Goal: Transaction & Acquisition: Obtain resource

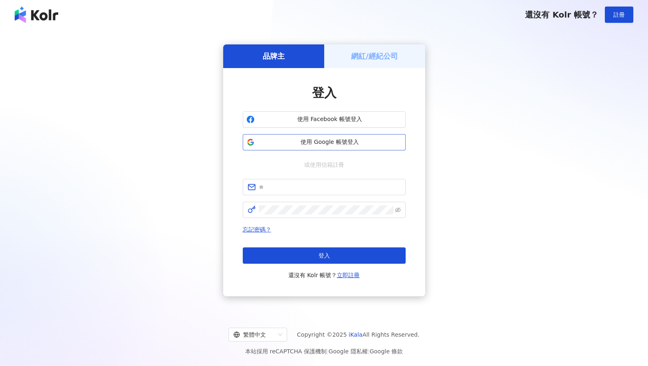
click at [334, 139] on button "使用 Google 帳號登入" at bounding box center [324, 142] width 163 height 16
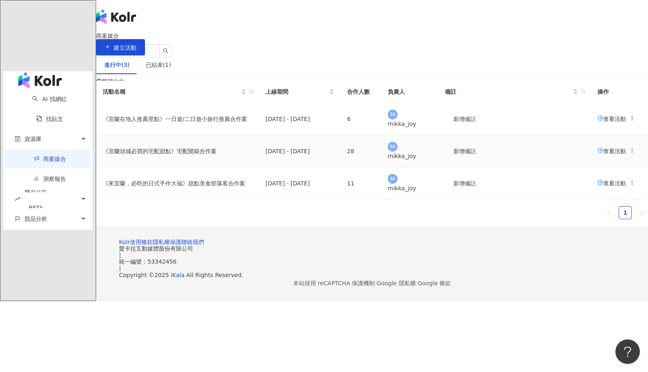
click at [598, 154] on span "查看活動" at bounding box center [612, 150] width 29 height 7
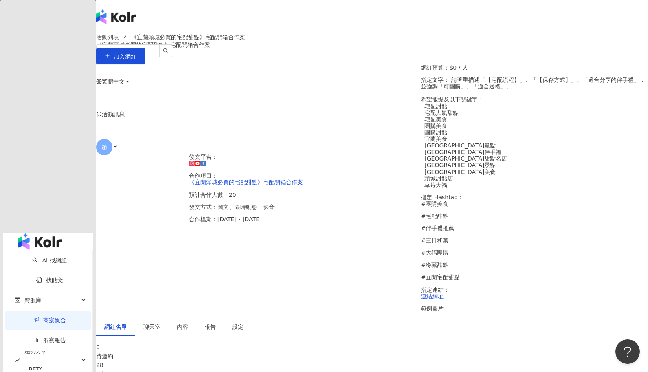
scroll to position [122, 0]
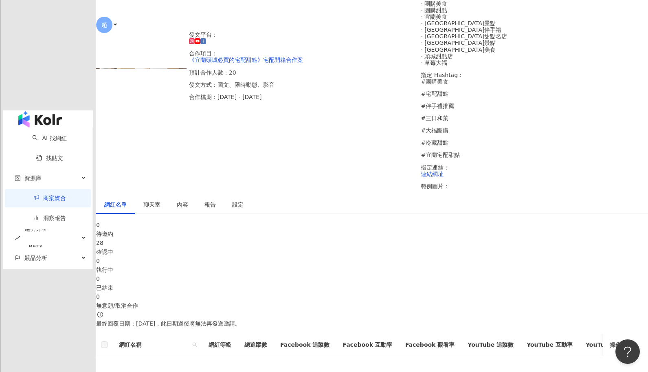
click at [268, 256] on div "28 確認中" at bounding box center [372, 247] width 552 height 18
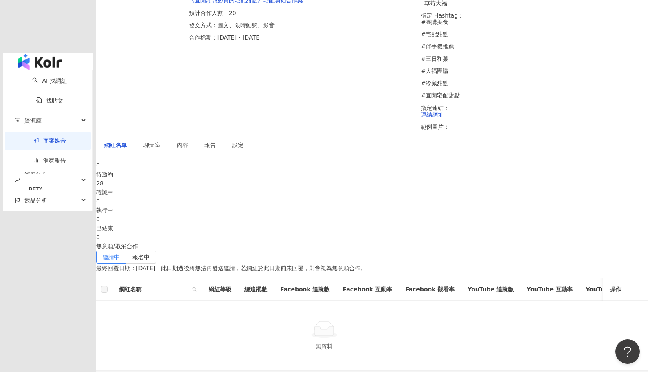
scroll to position [244, 0]
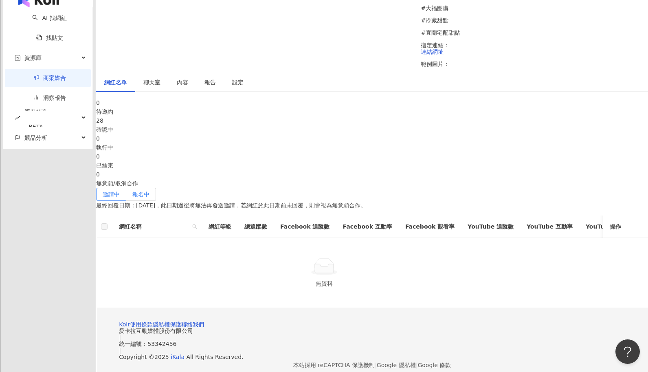
click at [150, 191] on span "報名中" at bounding box center [140, 194] width 17 height 7
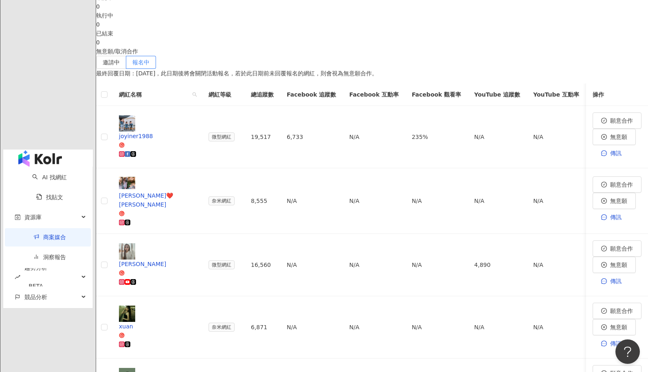
scroll to position [380, 0]
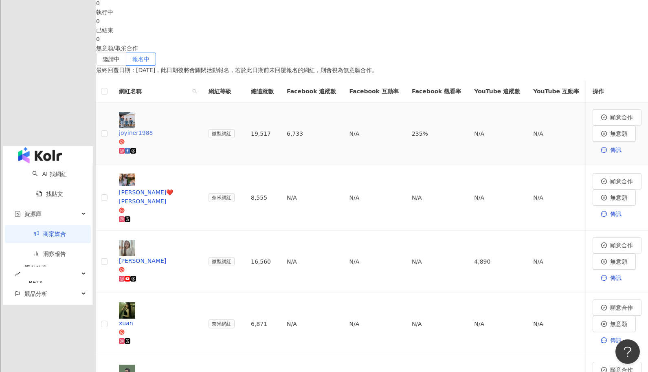
drag, startPoint x: 201, startPoint y: 117, endPoint x: 192, endPoint y: 123, distance: 11.0
click at [192, 128] on div "joyiner1988" at bounding box center [157, 132] width 77 height 9
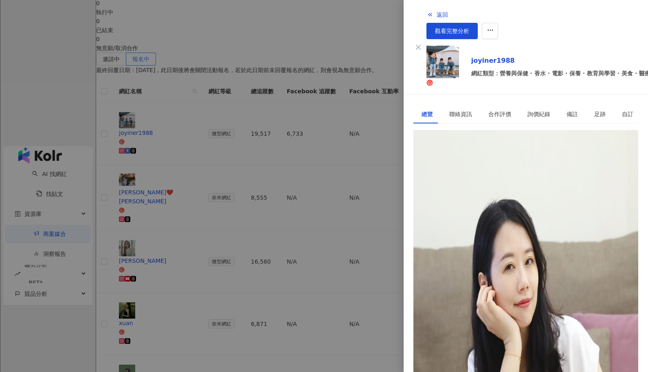
scroll to position [134, 0]
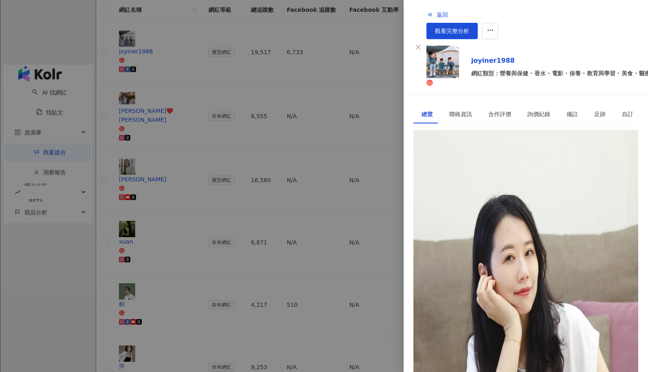
scroll to position [0, 0]
click at [467, 163] on div "[URL][DOMAIN_NAME]" at bounding box center [454, 167] width 64 height 9
